Goal: Task Accomplishment & Management: Manage account settings

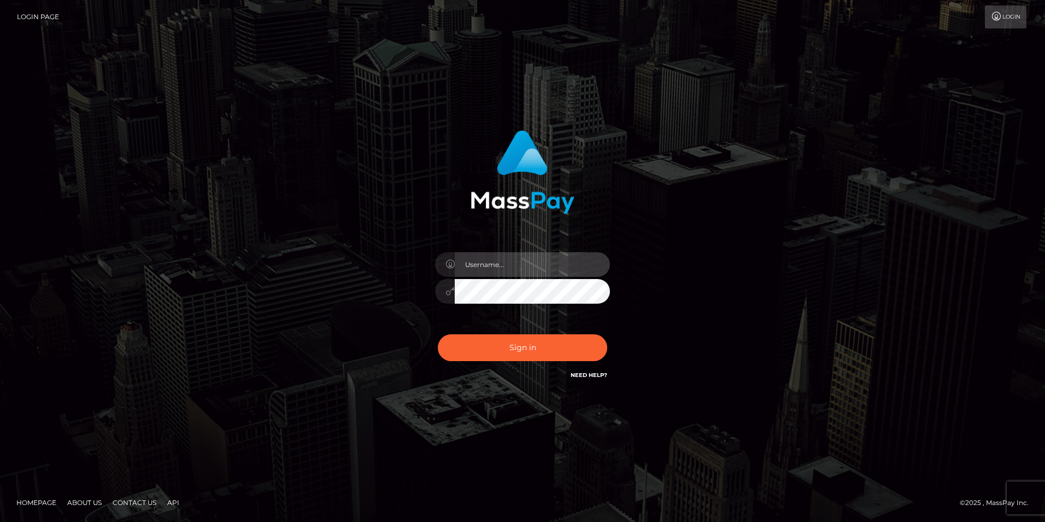
click at [487, 268] on input "text" at bounding box center [532, 264] width 155 height 25
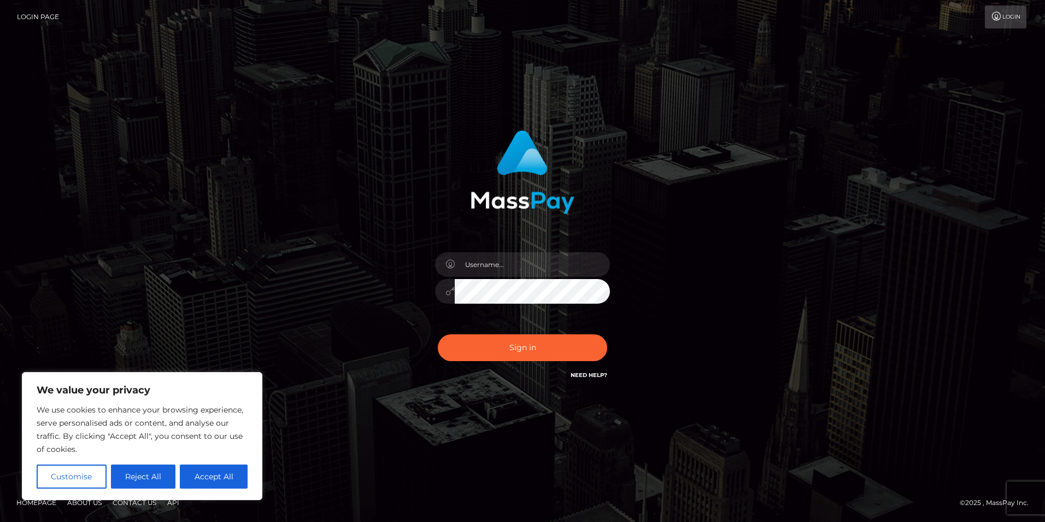
type input "dustbunni0414@gmail.com"
drag, startPoint x: 529, startPoint y: 304, endPoint x: 395, endPoint y: 356, distance: 143.7
click at [395, 356] on div "dustbunni0414@gmail.com Sign in" at bounding box center [522, 255] width 287 height 267
click at [489, 340] on button "Sign in" at bounding box center [522, 347] width 169 height 27
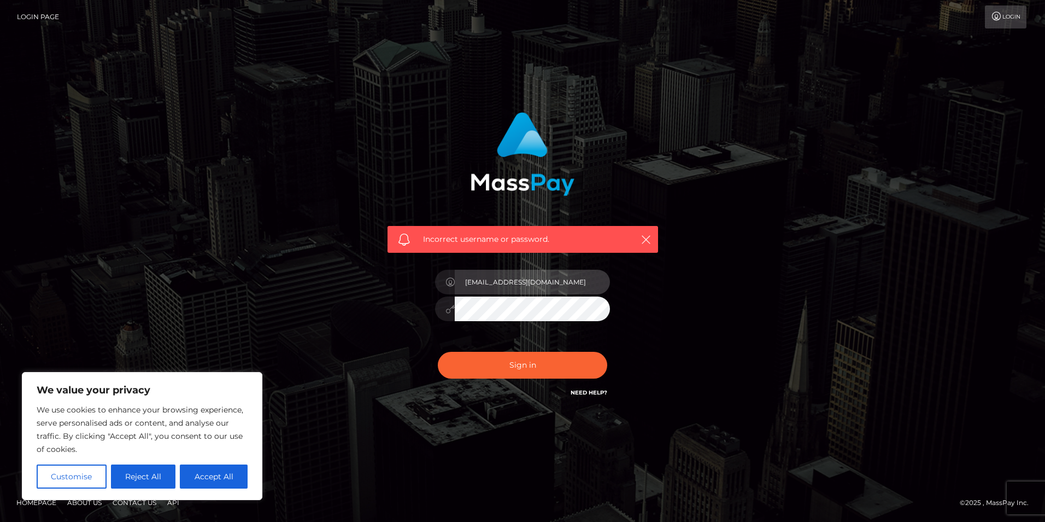
click at [569, 277] on input "samnaylor12@gmail.com" at bounding box center [532, 282] width 155 height 25
click at [559, 286] on input "samnaylor12@gmail.com" at bounding box center [532, 282] width 155 height 25
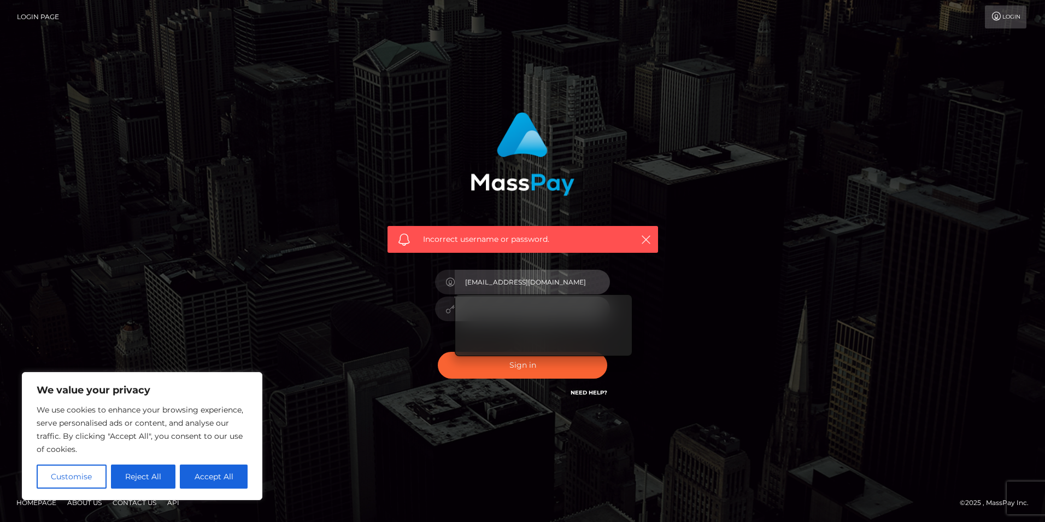
click at [559, 287] on input "samnaylor12@gmail.com" at bounding box center [532, 282] width 155 height 25
type input "d"
type input "[EMAIL_ADDRESS][DOMAIN_NAME]"
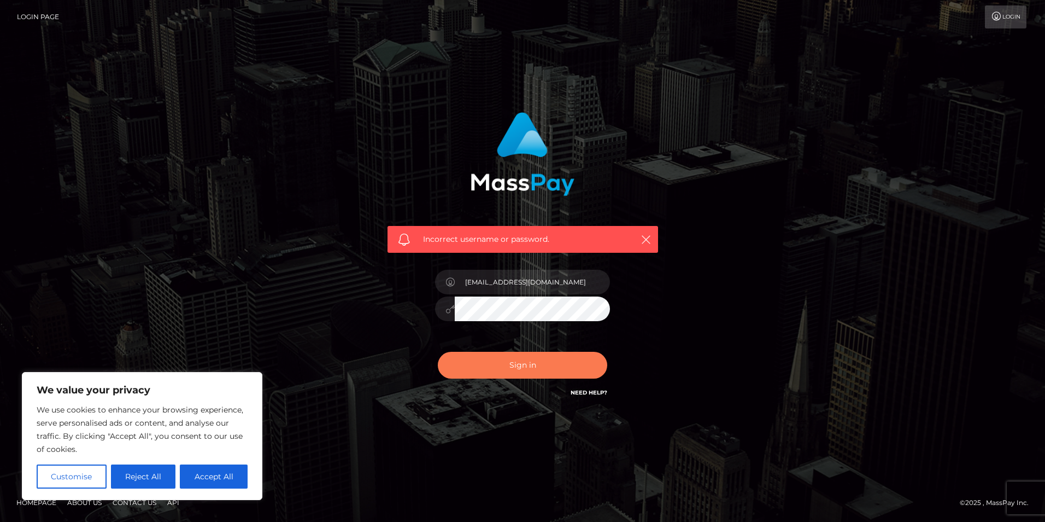
click at [512, 356] on button "Sign in" at bounding box center [522, 365] width 169 height 27
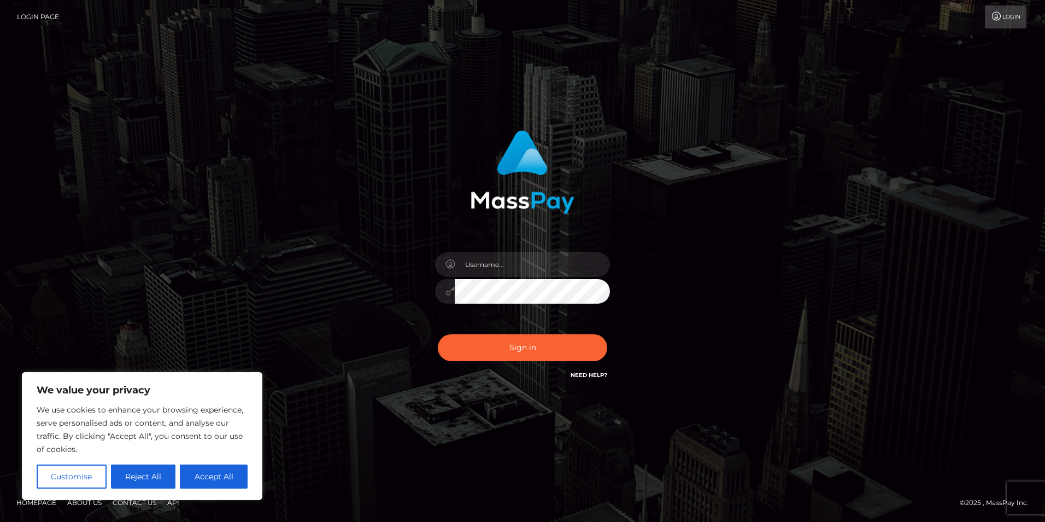
type input "[EMAIL_ADDRESS][DOMAIN_NAME]"
click at [534, 354] on button "Sign in" at bounding box center [522, 347] width 169 height 27
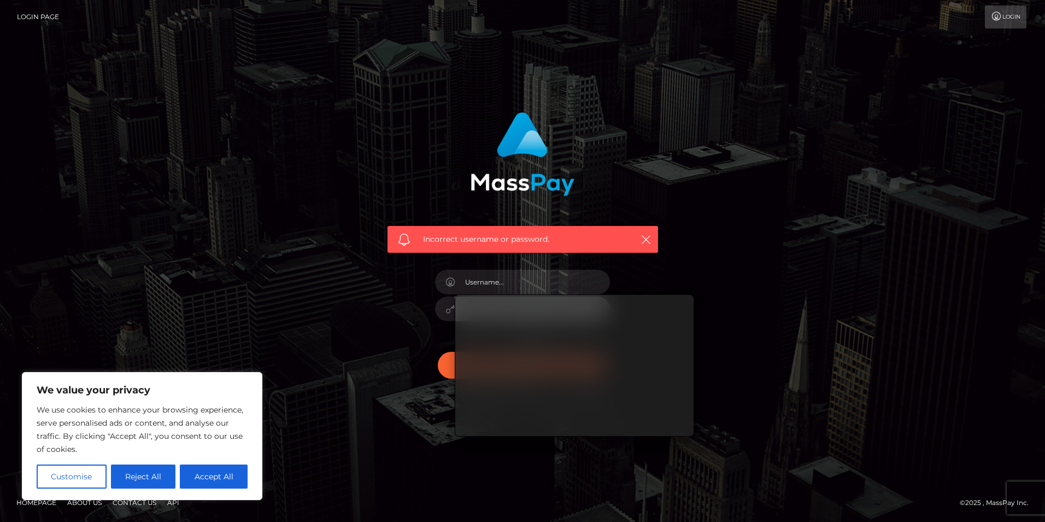
type input "[EMAIL_ADDRESS][DOMAIN_NAME]"
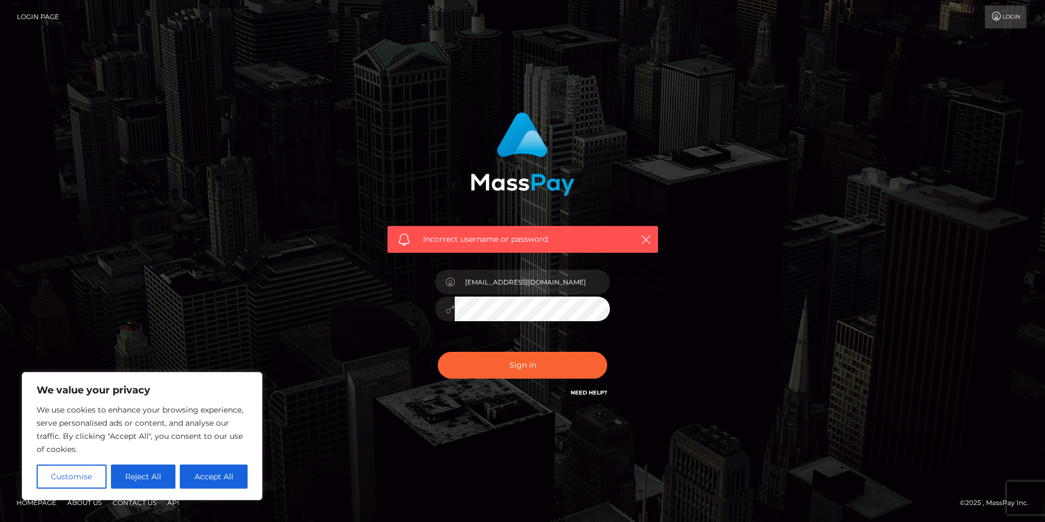
click at [448, 313] on div at bounding box center [445, 308] width 20 height 25
click at [612, 318] on div "[EMAIL_ADDRESS][DOMAIN_NAME]" at bounding box center [522, 303] width 191 height 84
click at [602, 329] on div "[EMAIL_ADDRESS][DOMAIN_NAME]" at bounding box center [522, 303] width 191 height 84
click at [625, 315] on div "Incorrect username or password. dustbunni0414@gmail.com" at bounding box center [522, 255] width 287 height 303
click at [623, 310] on div "Incorrect username or password. dustbunni0414@gmail.com" at bounding box center [522, 255] width 287 height 303
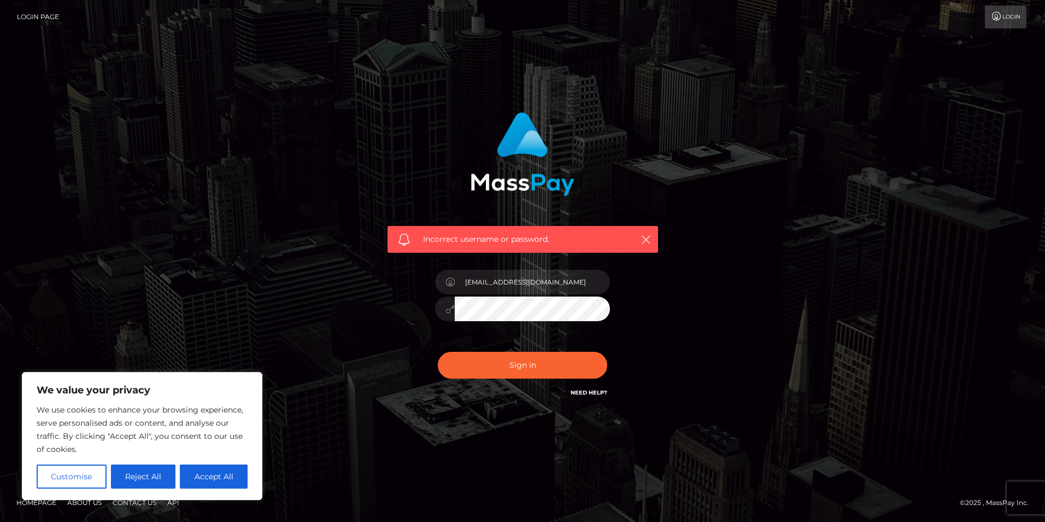
click at [621, 308] on div "Incorrect username or password. [EMAIL_ADDRESS][DOMAIN_NAME]" at bounding box center [522, 255] width 287 height 303
click at [569, 360] on button "Sign in" at bounding box center [522, 365] width 169 height 27
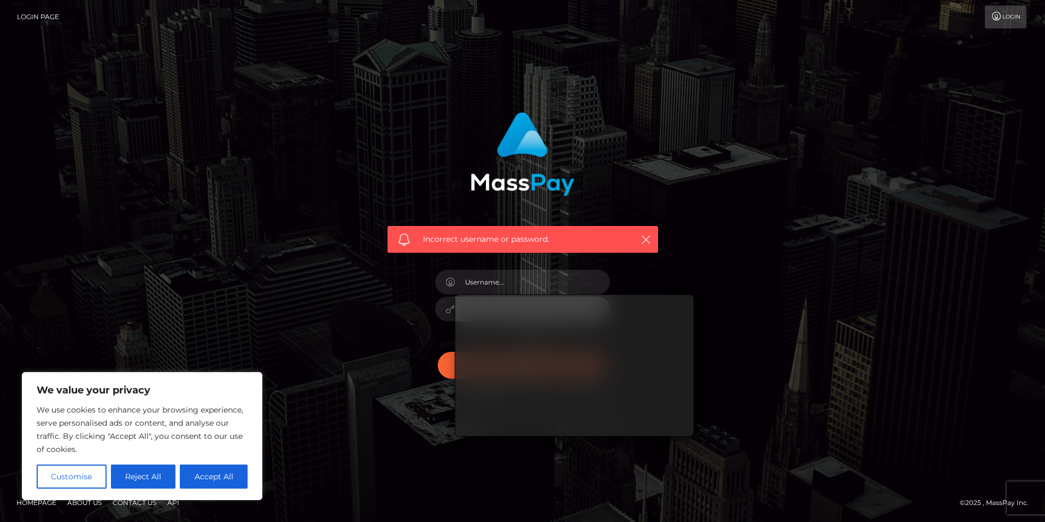
type input "samnaylor12@gmail.com"
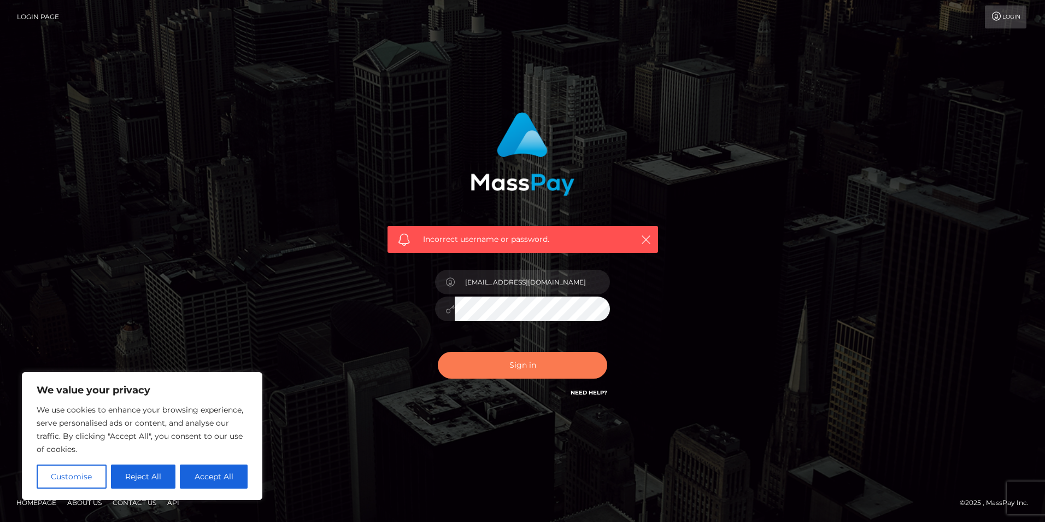
click at [546, 362] on button "Sign in" at bounding box center [522, 365] width 169 height 27
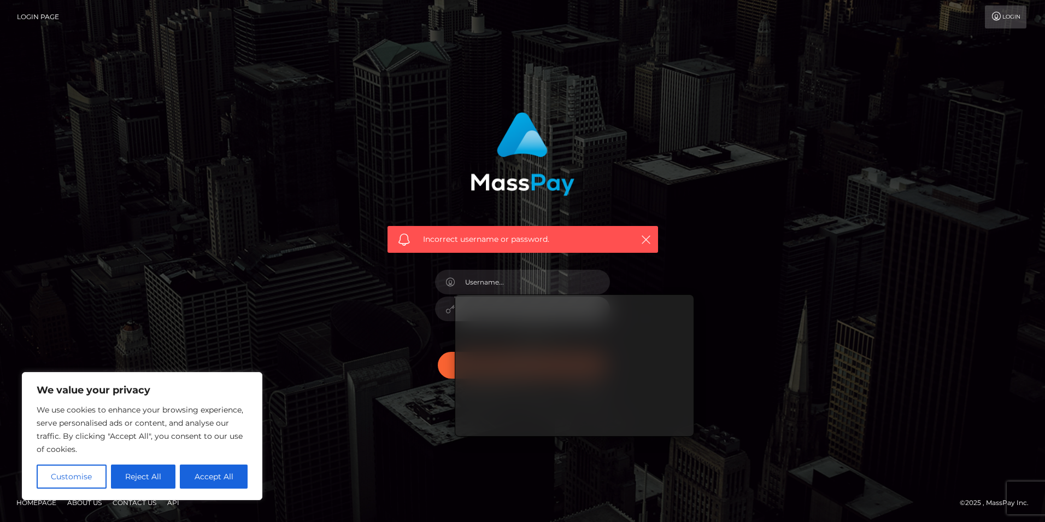
type input "[EMAIL_ADDRESS][DOMAIN_NAME]"
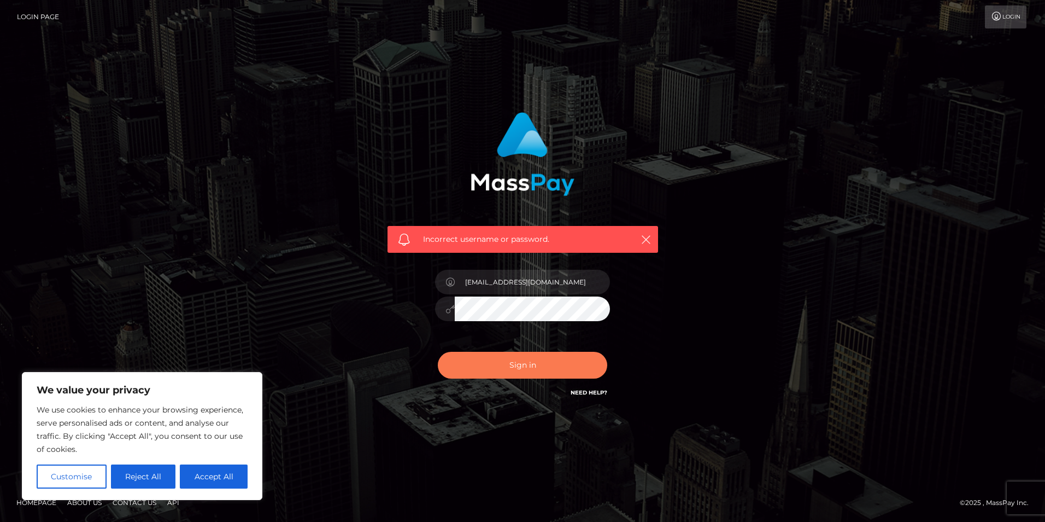
click at [512, 365] on button "Sign in" at bounding box center [522, 365] width 169 height 27
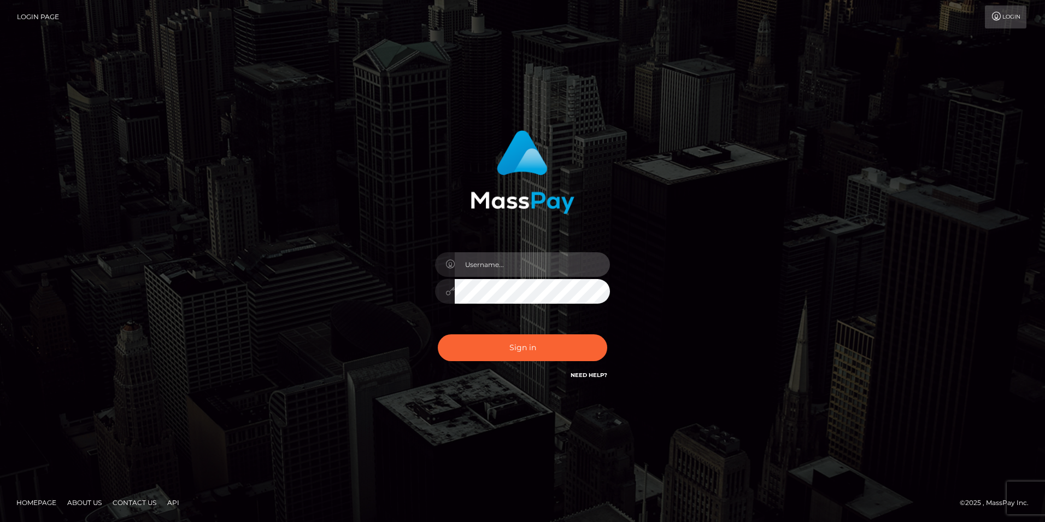
click at [474, 256] on input "text" at bounding box center [532, 264] width 155 height 25
click at [479, 264] on input "text" at bounding box center [532, 264] width 155 height 25
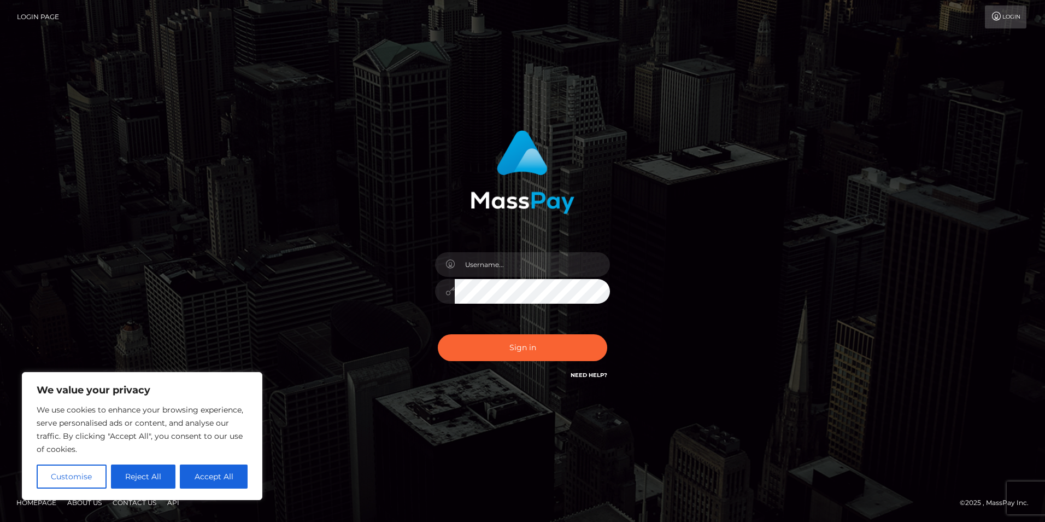
type input "[EMAIL_ADDRESS][DOMAIN_NAME]"
click at [502, 352] on button "Sign in" at bounding box center [522, 347] width 169 height 27
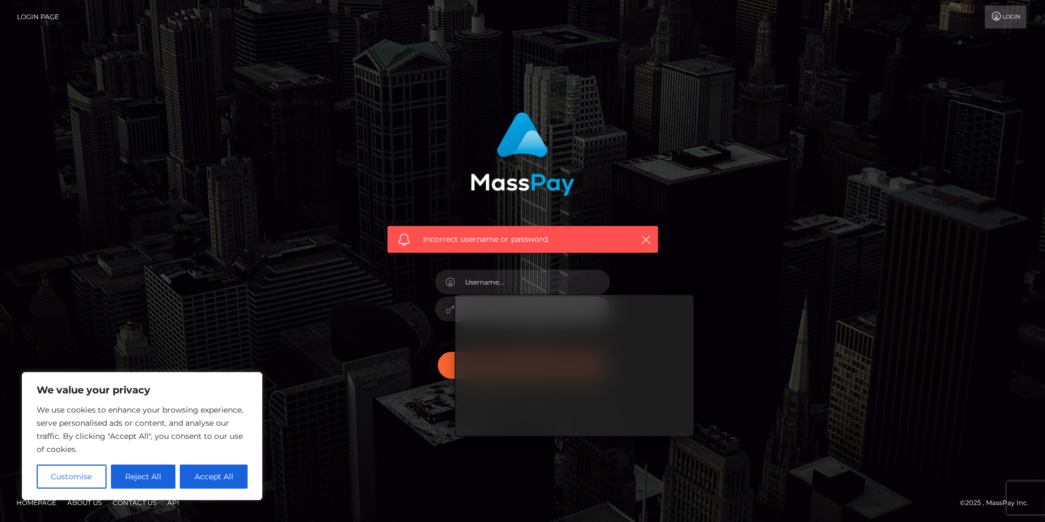
type input "[EMAIL_ADDRESS][DOMAIN_NAME]"
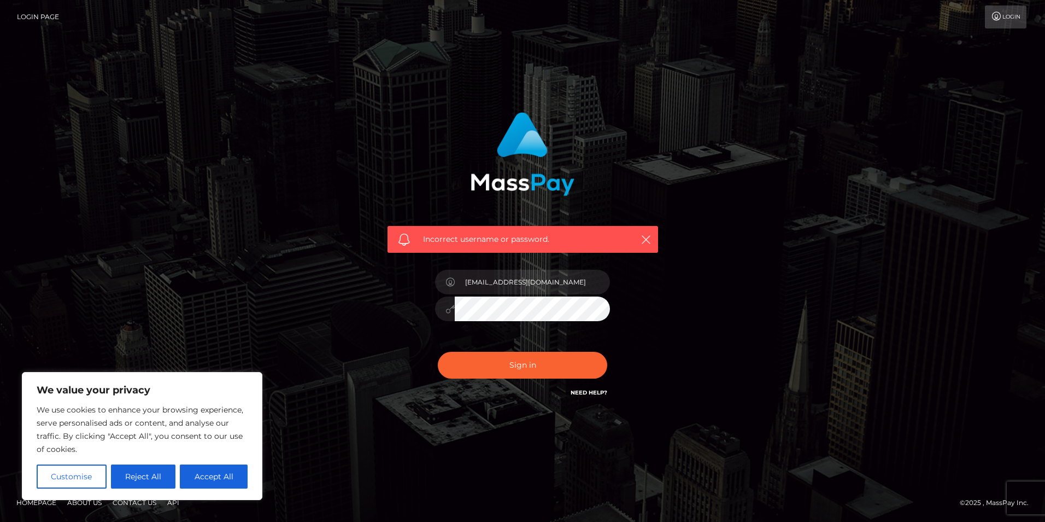
click at [577, 389] on link "Need Help?" at bounding box center [589, 392] width 37 height 7
click at [213, 476] on button "Accept All" at bounding box center [214, 476] width 68 height 24
checkbox input "true"
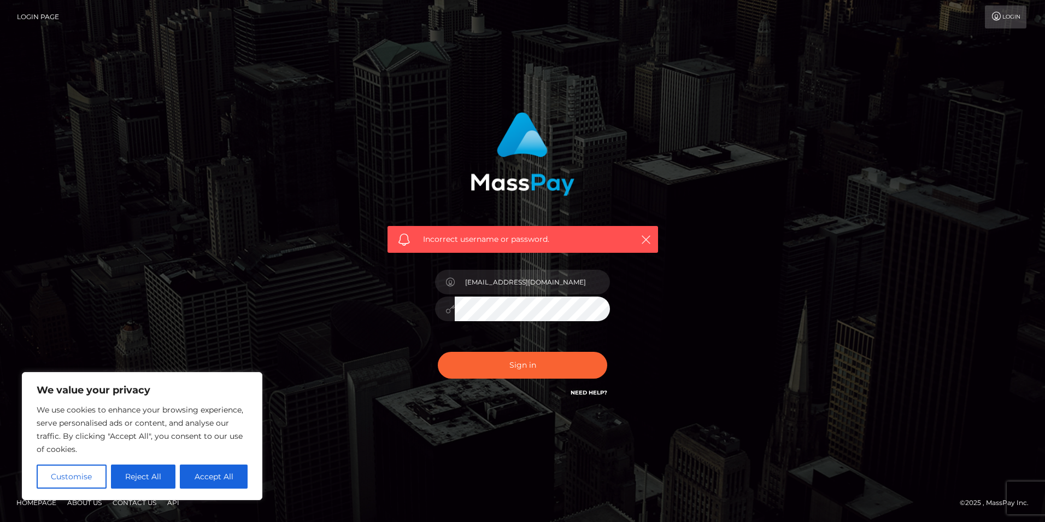
checkbox input "true"
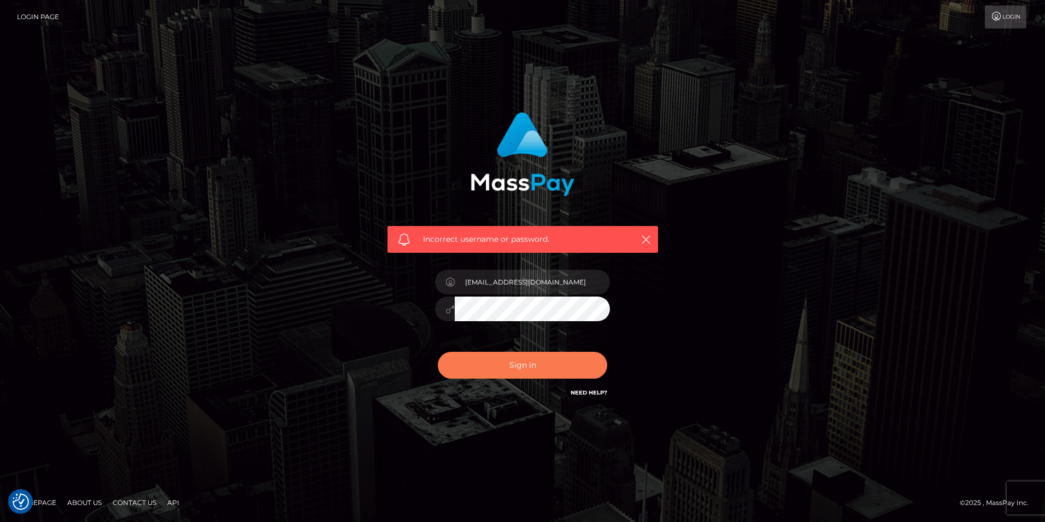
click at [536, 366] on button "Sign in" at bounding box center [522, 365] width 169 height 27
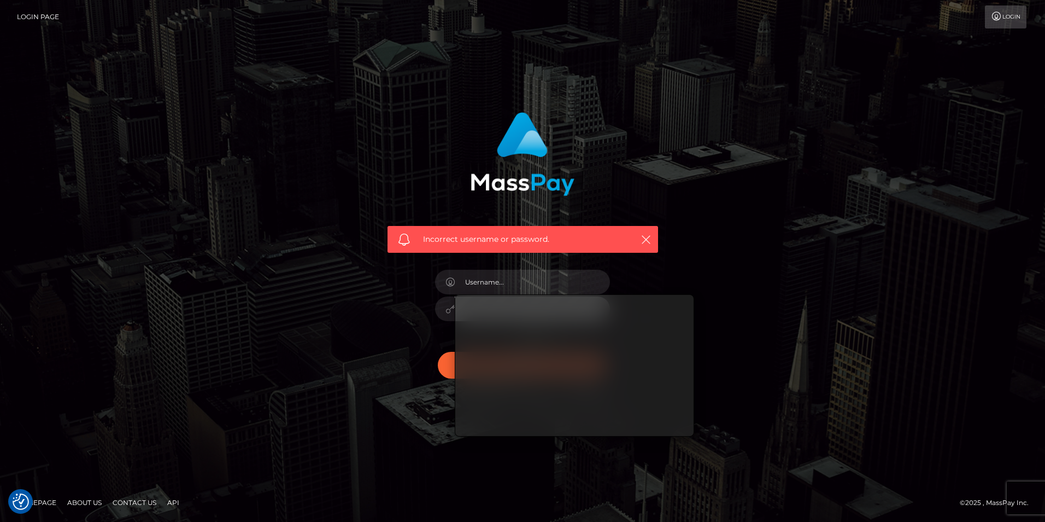
type input "[EMAIL_ADDRESS][DOMAIN_NAME]"
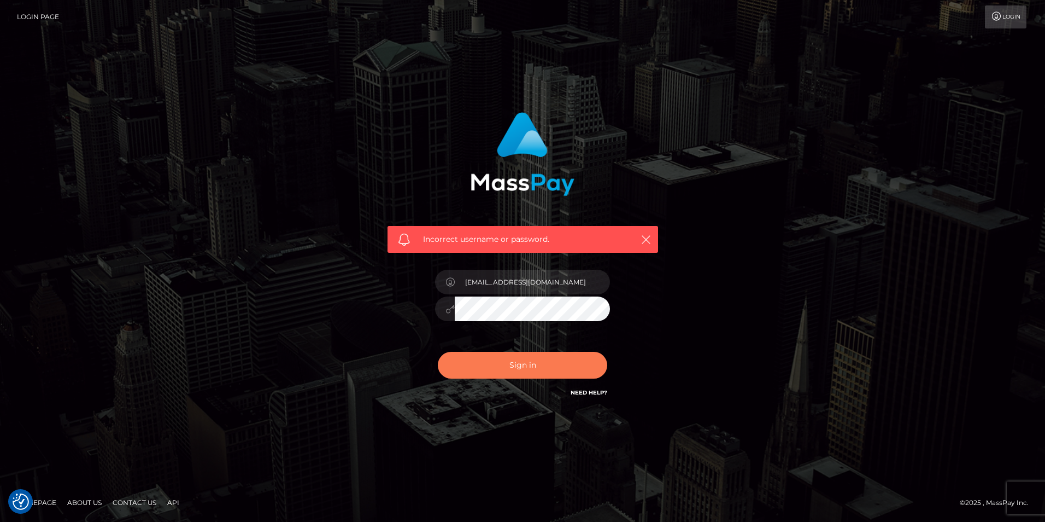
click at [501, 362] on button "Sign in" at bounding box center [522, 365] width 169 height 27
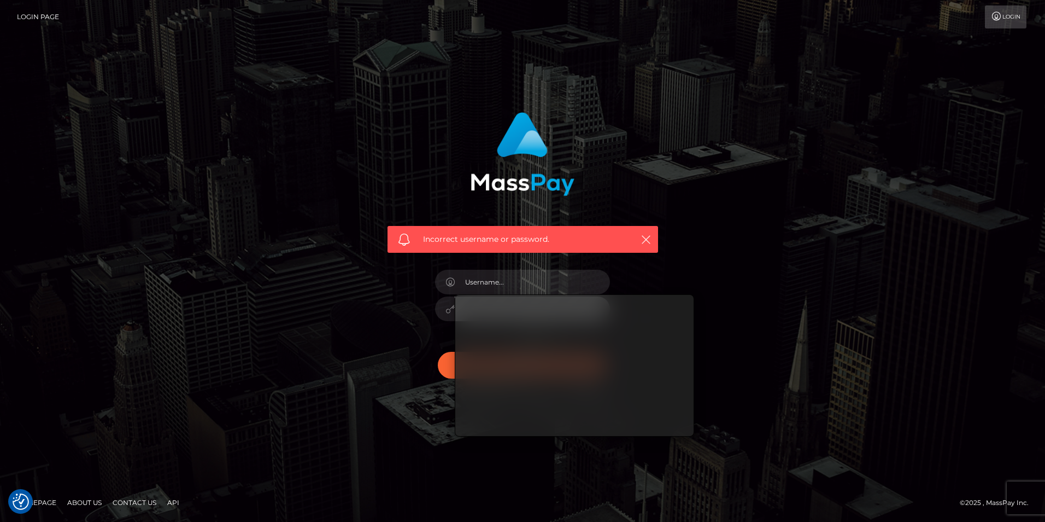
type input "[EMAIL_ADDRESS][DOMAIN_NAME]"
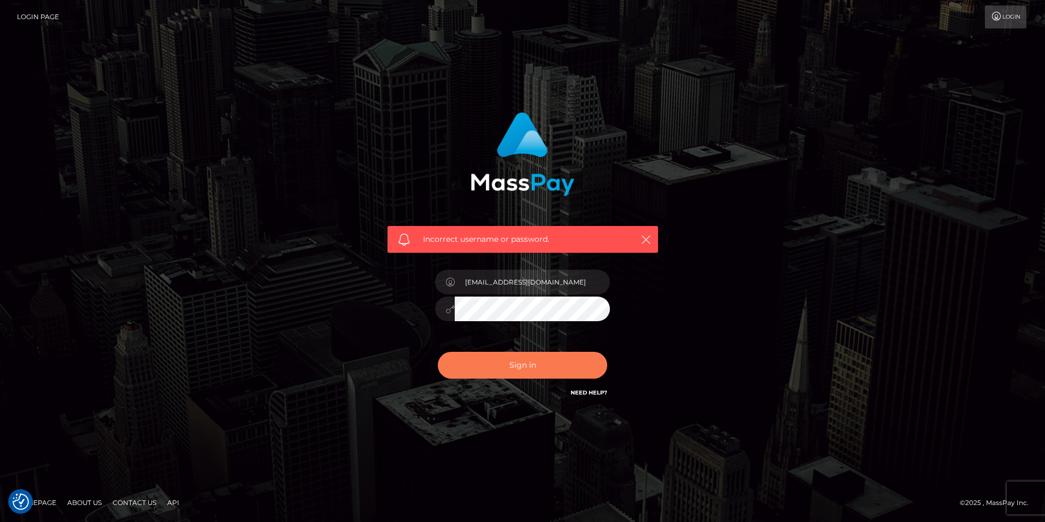
click at [513, 360] on button "Sign in" at bounding box center [522, 365] width 169 height 27
type input "[EMAIL_ADDRESS][DOMAIN_NAME]"
click at [596, 396] on link "Need Help?" at bounding box center [589, 392] width 37 height 7
click at [15, 303] on div "Incorrect username or password. [EMAIL_ADDRESS][DOMAIN_NAME]" at bounding box center [522, 261] width 1045 height 478
click at [278, 266] on div "Incorrect username or password. [EMAIL_ADDRESS][DOMAIN_NAME]" at bounding box center [522, 261] width 623 height 314
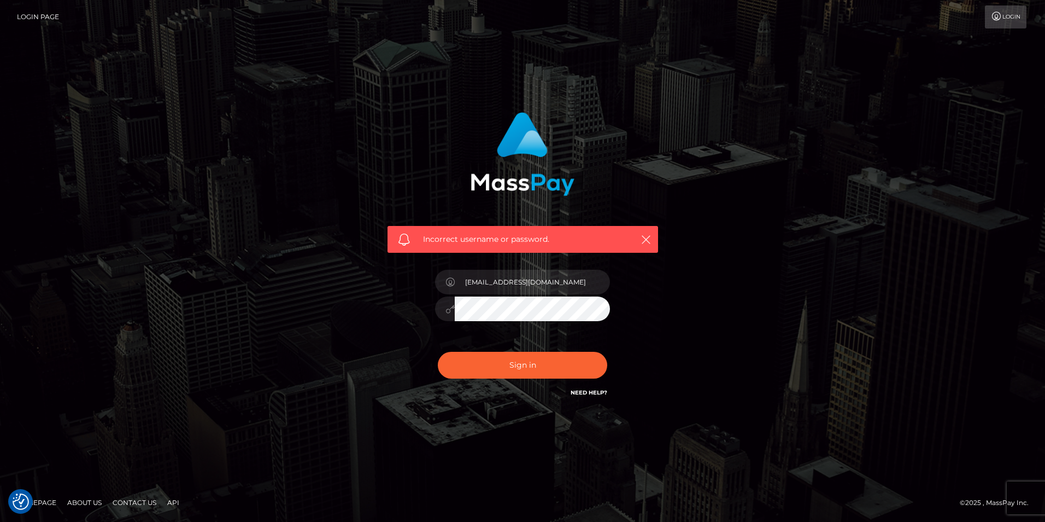
click at [452, 309] on icon at bounding box center [450, 309] width 9 height 9
click at [450, 281] on icon at bounding box center [450, 282] width 9 height 9
click at [598, 387] on div "Sign in Need Help?" at bounding box center [522, 369] width 191 height 49
click at [592, 393] on link "Need Help?" at bounding box center [589, 392] width 37 height 7
click at [572, 371] on button "Sign in" at bounding box center [522, 365] width 169 height 27
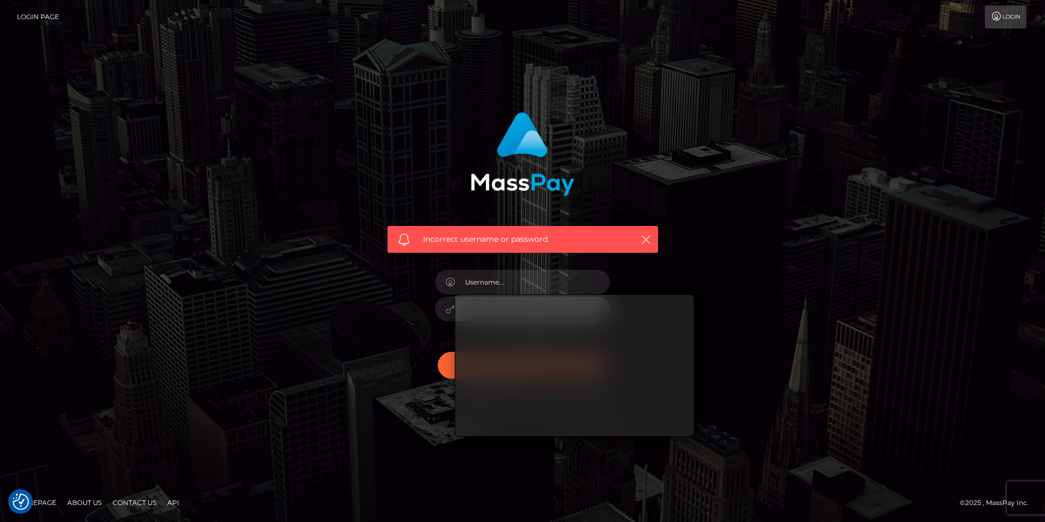
click at [303, 254] on div "Incorrect username or password." at bounding box center [522, 261] width 623 height 314
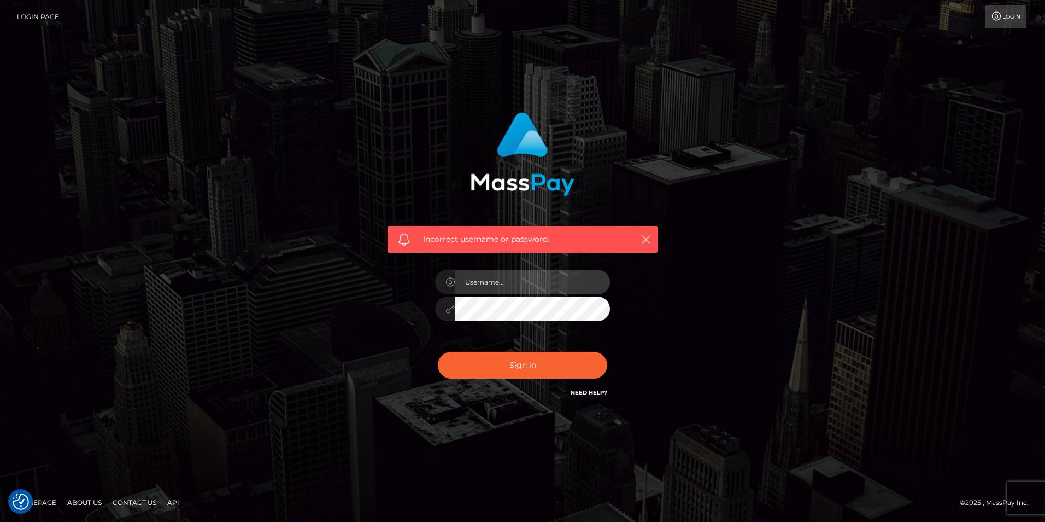
click at [526, 288] on input "text" at bounding box center [532, 282] width 155 height 25
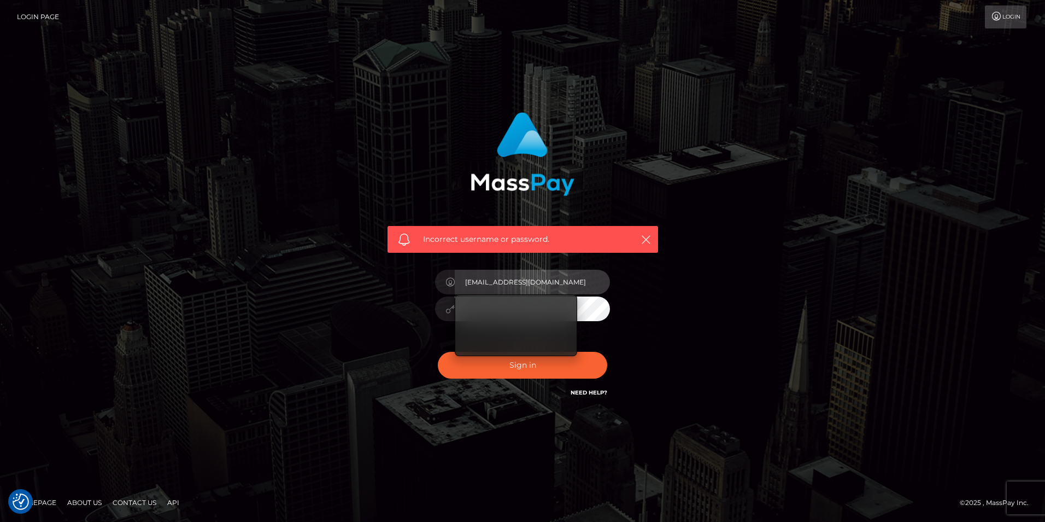
type input "[EMAIL_ADDRESS][DOMAIN_NAME]"
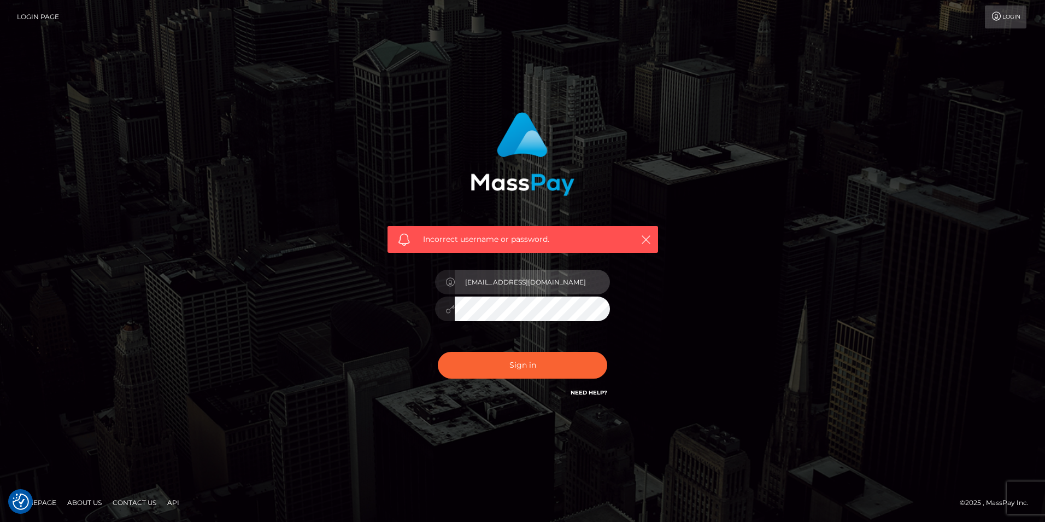
click at [513, 288] on input "[EMAIL_ADDRESS][DOMAIN_NAME]" at bounding box center [532, 282] width 155 height 25
click at [514, 271] on input "[EMAIL_ADDRESS][DOMAIN_NAME]" at bounding box center [532, 282] width 155 height 25
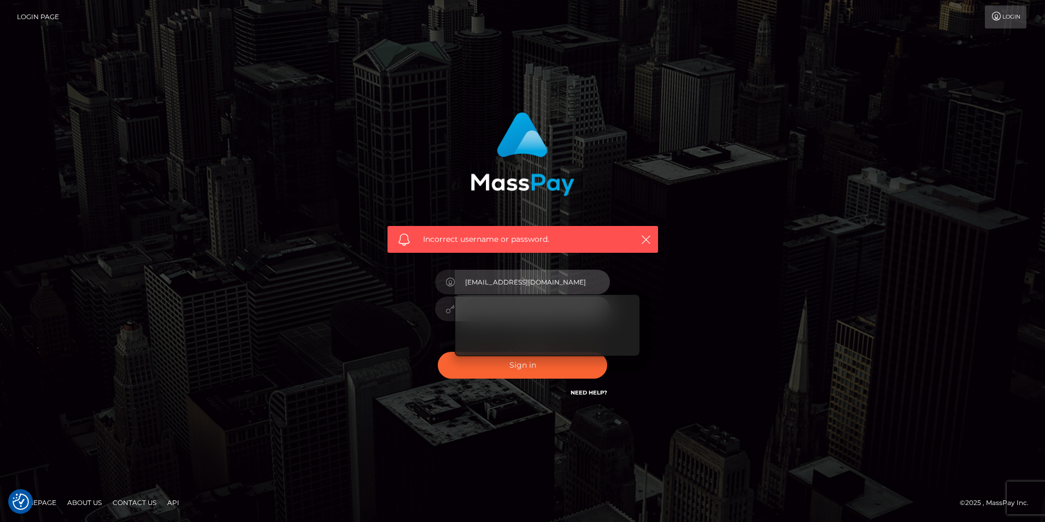
click at [519, 282] on input "dustbunni0414@gmail.com" at bounding box center [532, 282] width 155 height 25
type input "dustbunni0414@gmail.com"
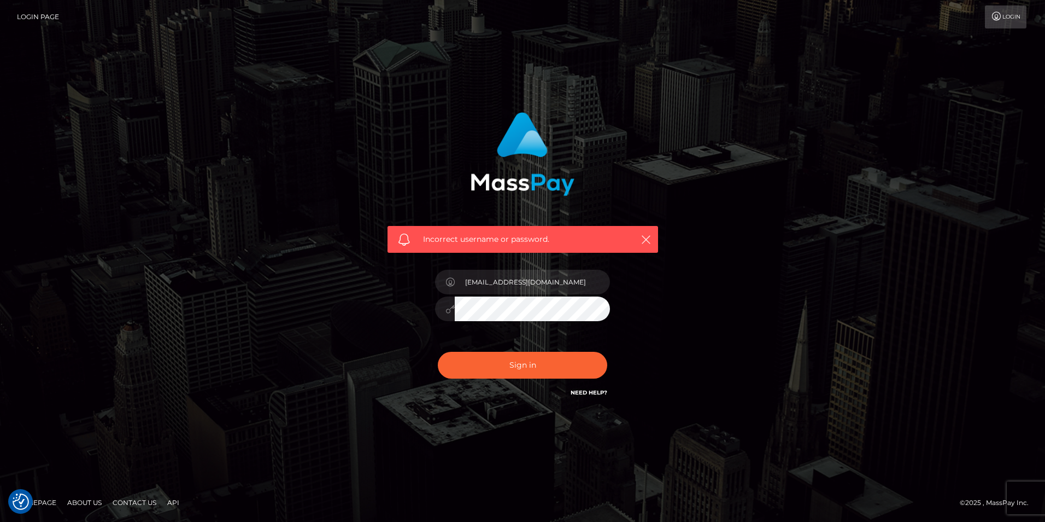
click at [414, 317] on div "Incorrect username or password. dustbunni0414@gmail.com" at bounding box center [522, 255] width 287 height 303
click at [543, 370] on button "Sign in" at bounding box center [522, 365] width 169 height 27
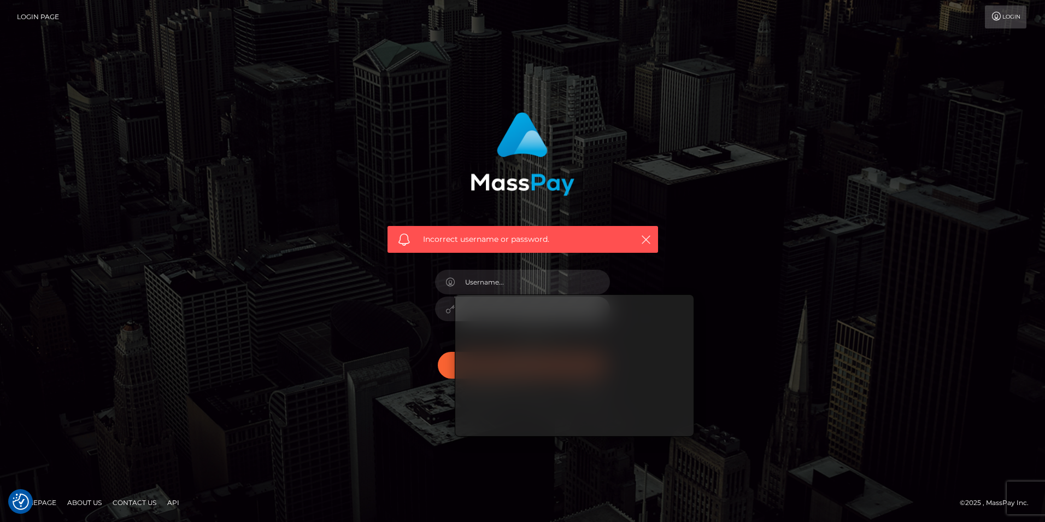
click at [727, 42] on div "Incorrect username or password." at bounding box center [522, 261] width 1045 height 478
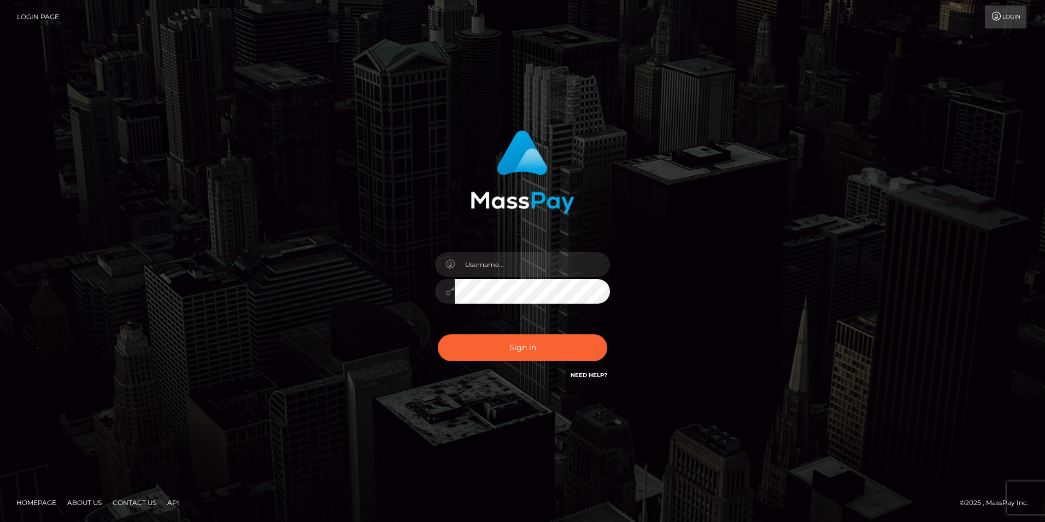
click at [482, 268] on input "text" at bounding box center [532, 264] width 155 height 25
type input "[EMAIL_ADDRESS][DOMAIN_NAME]"
click at [534, 344] on button "Sign in" at bounding box center [522, 347] width 169 height 27
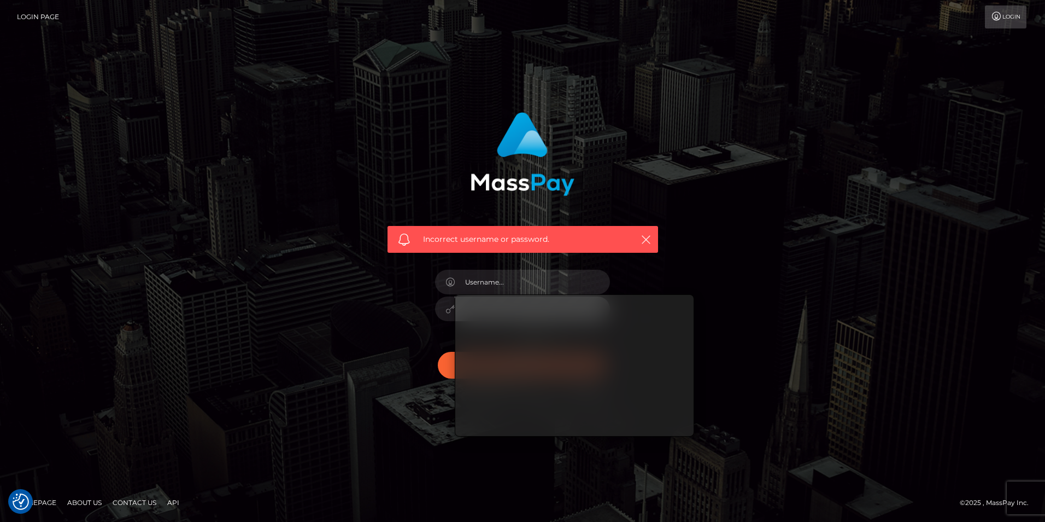
click at [592, 231] on div "Incorrect username or password." at bounding box center [523, 239] width 271 height 27
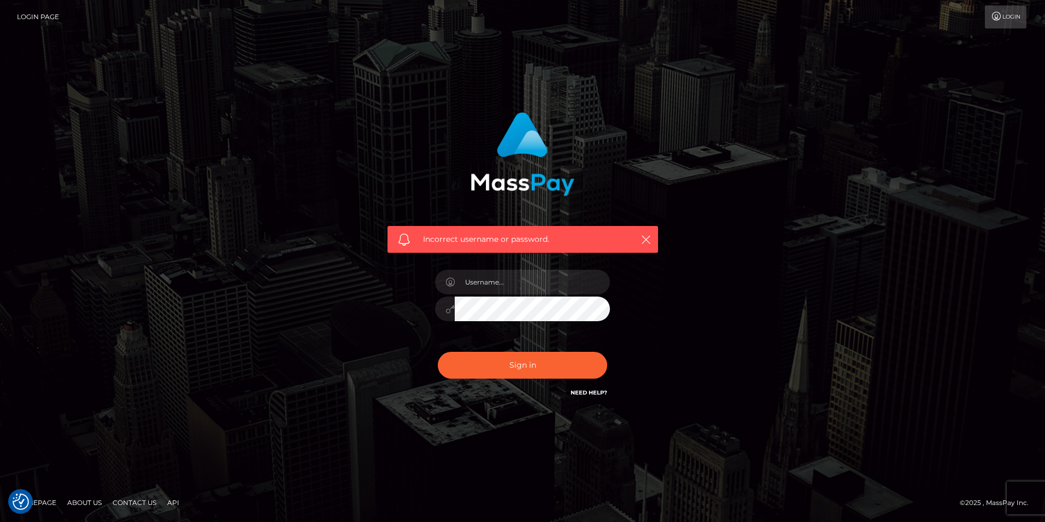
click at [649, 228] on div "Incorrect username or password." at bounding box center [523, 239] width 271 height 27
click at [642, 237] on icon "button" at bounding box center [646, 239] width 11 height 11
click at [527, 285] on input "text" at bounding box center [532, 282] width 155 height 25
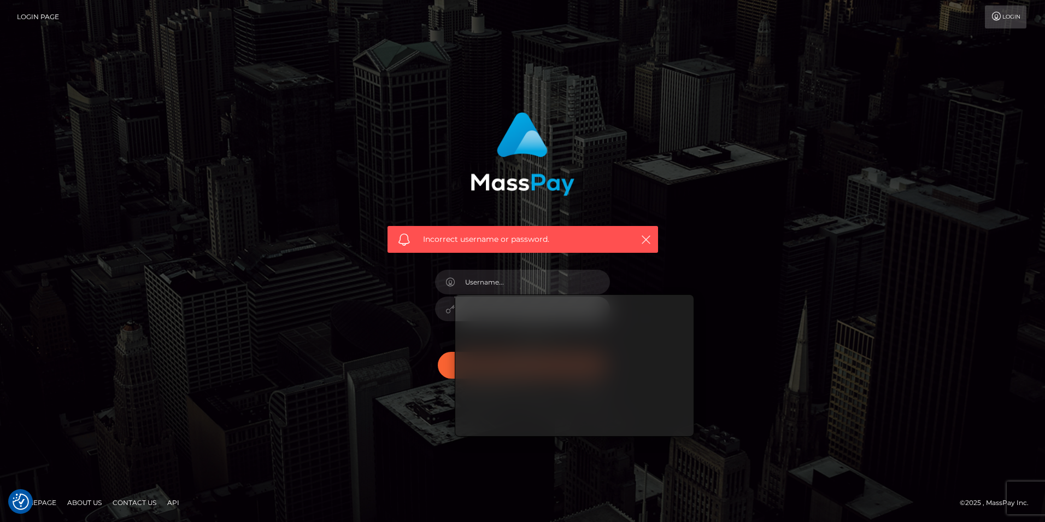
type input "dustbunni0414@gmail.com"
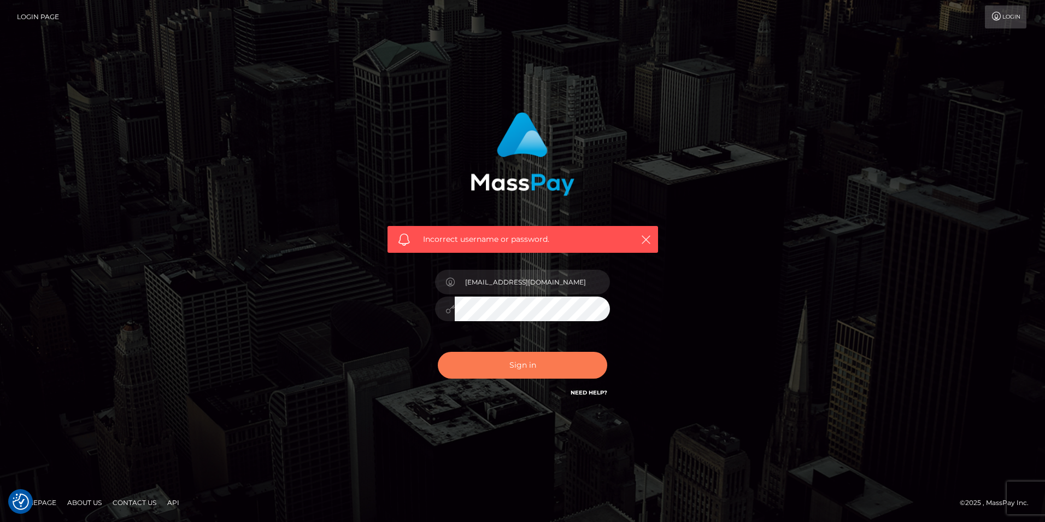
click at [527, 368] on button "Sign in" at bounding box center [522, 365] width 169 height 27
click at [303, 374] on div "Incorrect username or password." at bounding box center [522, 261] width 623 height 314
drag, startPoint x: 287, startPoint y: 410, endPoint x: 282, endPoint y: 407, distance: 5.6
click at [286, 410] on div "Incorrect username or password." at bounding box center [522, 261] width 623 height 314
click at [483, 279] on input "text" at bounding box center [532, 282] width 155 height 25
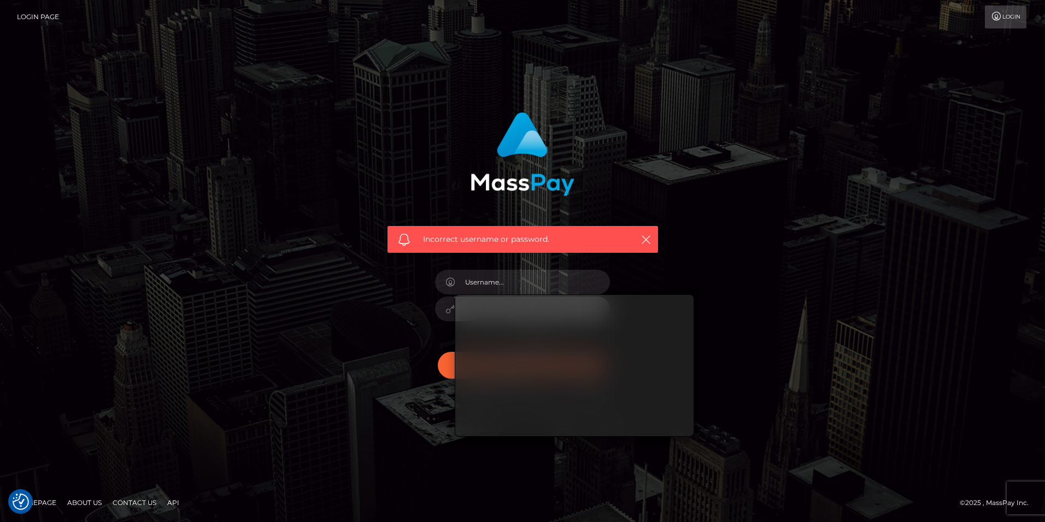
type input "[EMAIL_ADDRESS][DOMAIN_NAME]"
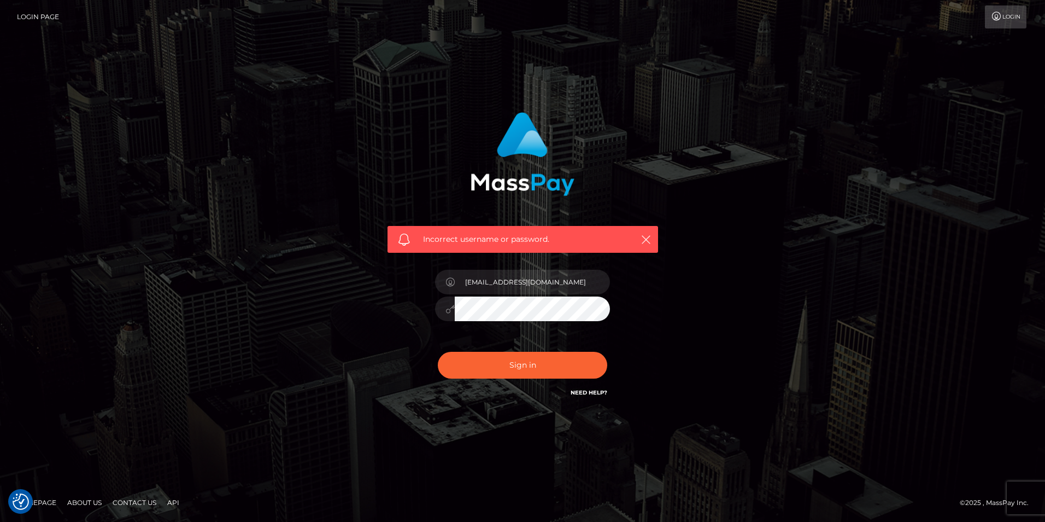
click at [434, 316] on div "[EMAIL_ADDRESS][DOMAIN_NAME]" at bounding box center [522, 303] width 191 height 84
click at [438, 352] on button "Sign in" at bounding box center [522, 365] width 169 height 27
checkbox input "true"
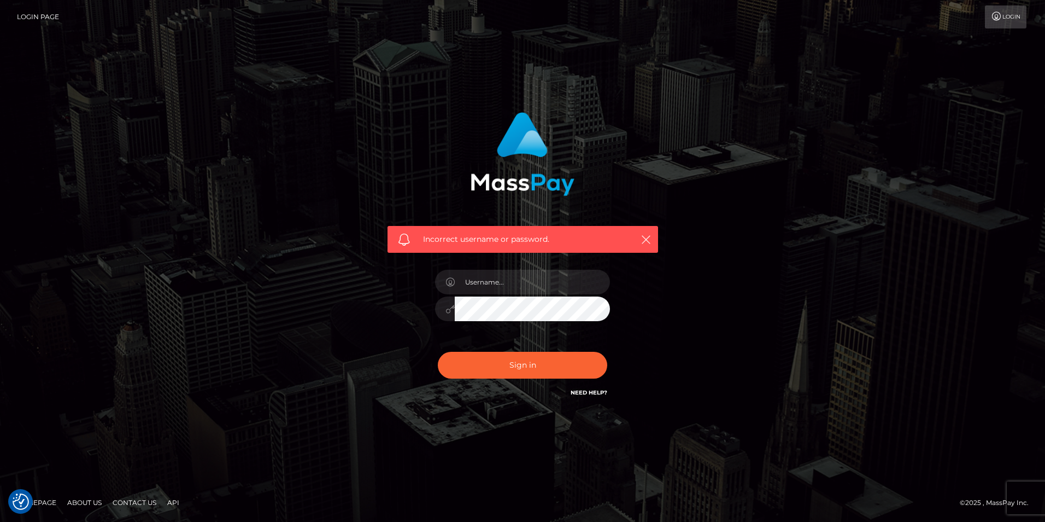
checkbox input "true"
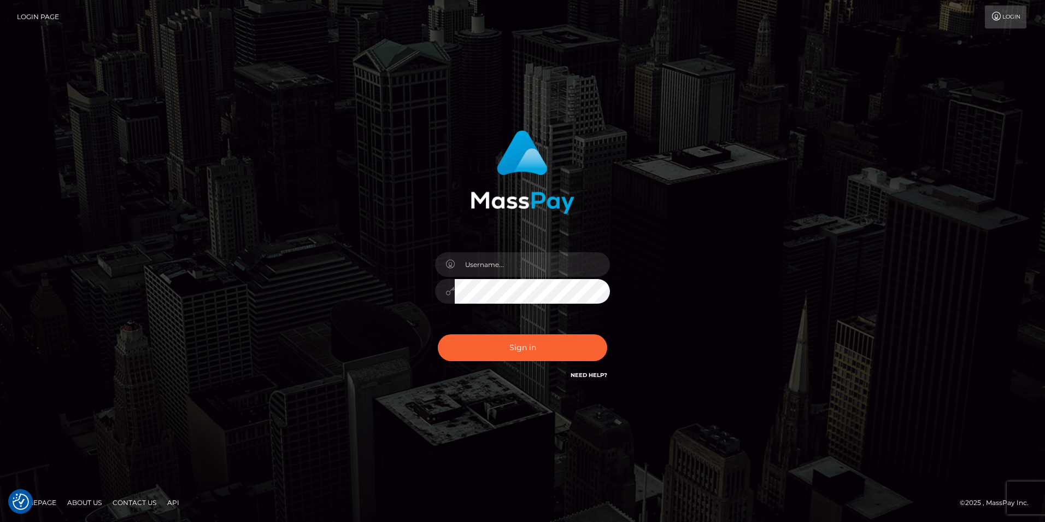
type input "dustbunni0414@gmail.com"
click at [482, 356] on button "Sign in" at bounding box center [522, 347] width 169 height 27
